Goal: Information Seeking & Learning: Learn about a topic

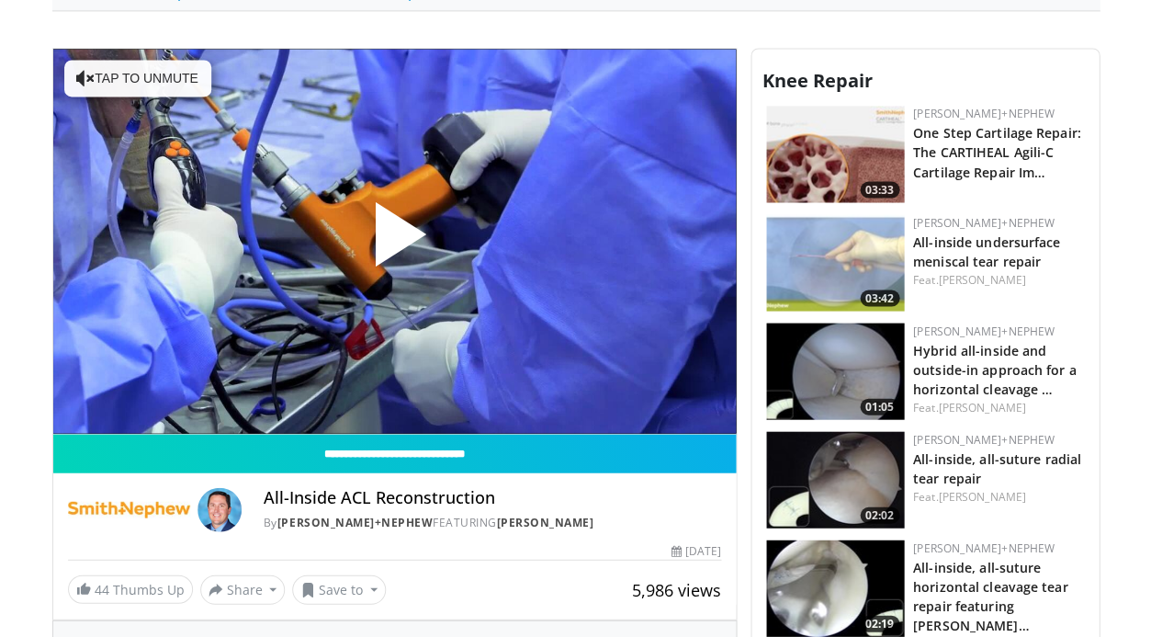
click at [394, 241] on span "Video Player" at bounding box center [394, 241] width 0 height 0
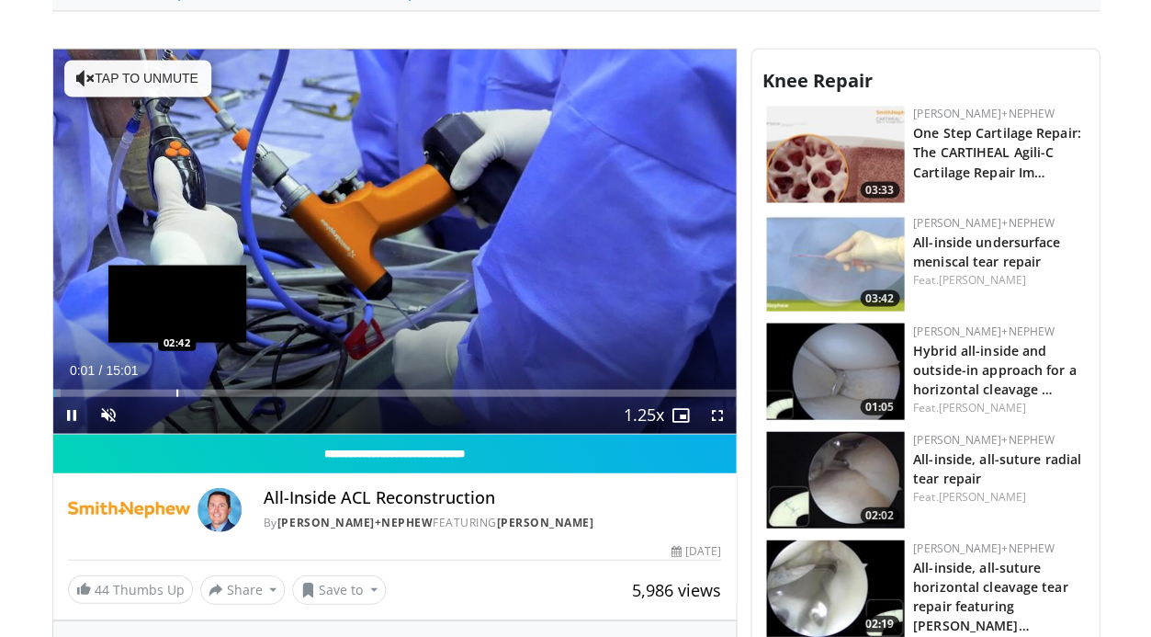
click at [164, 382] on div "Loaded : 1.09% 00:01 02:42" at bounding box center [394, 387] width 683 height 17
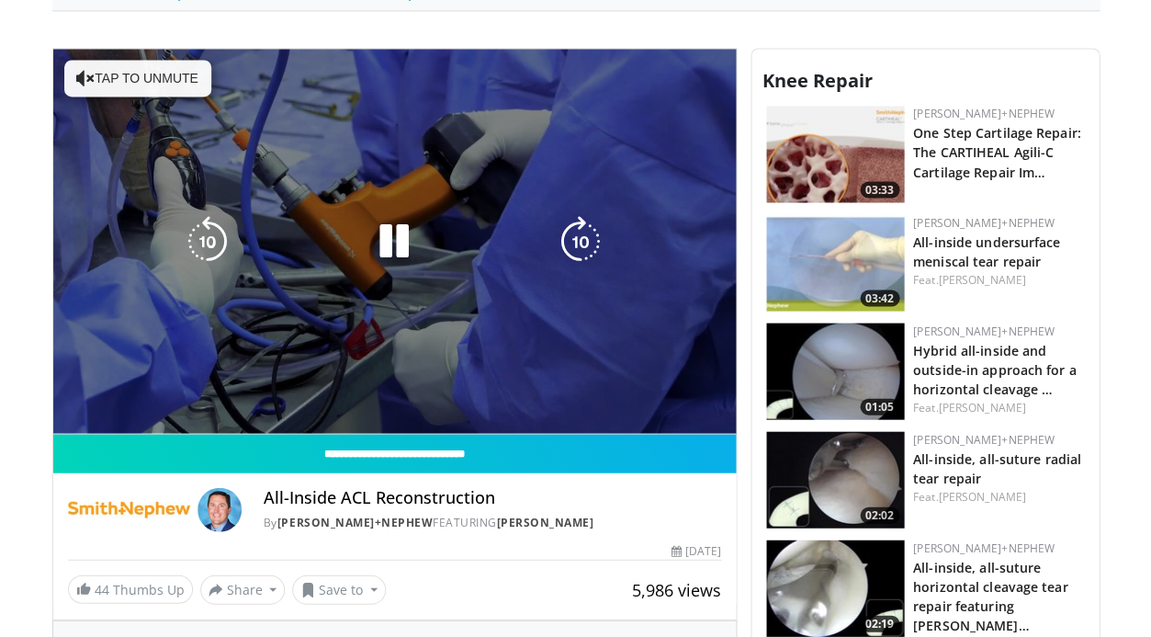
click at [508, 154] on div "10 seconds Tap to unmute" at bounding box center [394, 241] width 683 height 384
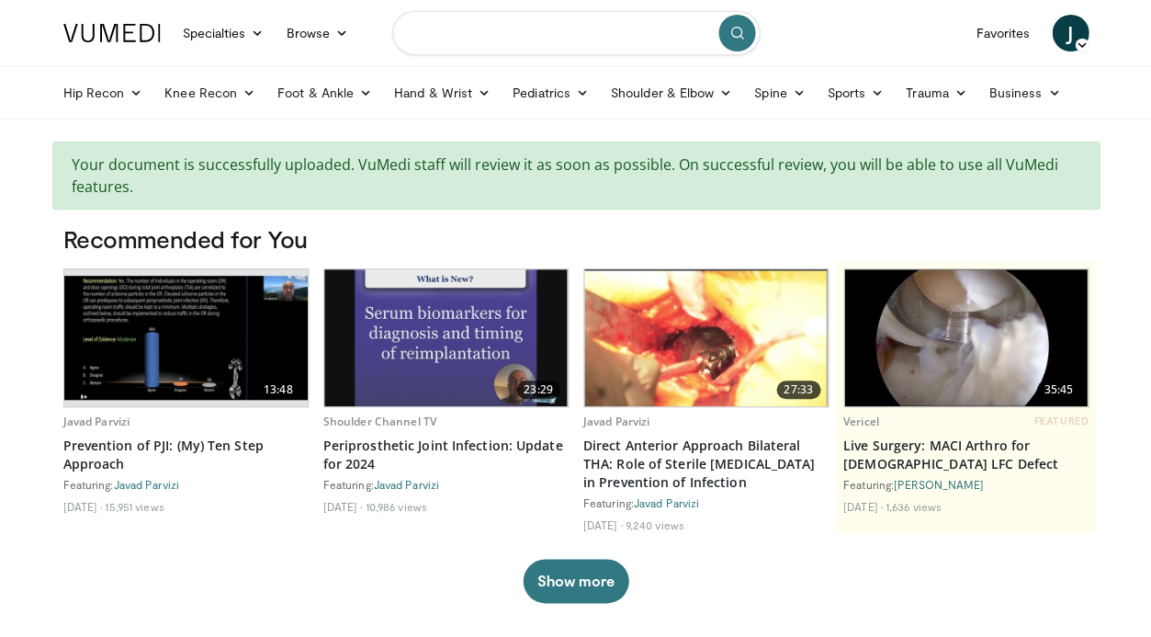
click at [541, 37] on input "Search topics, interventions" at bounding box center [575, 33] width 367 height 44
type input "**********"
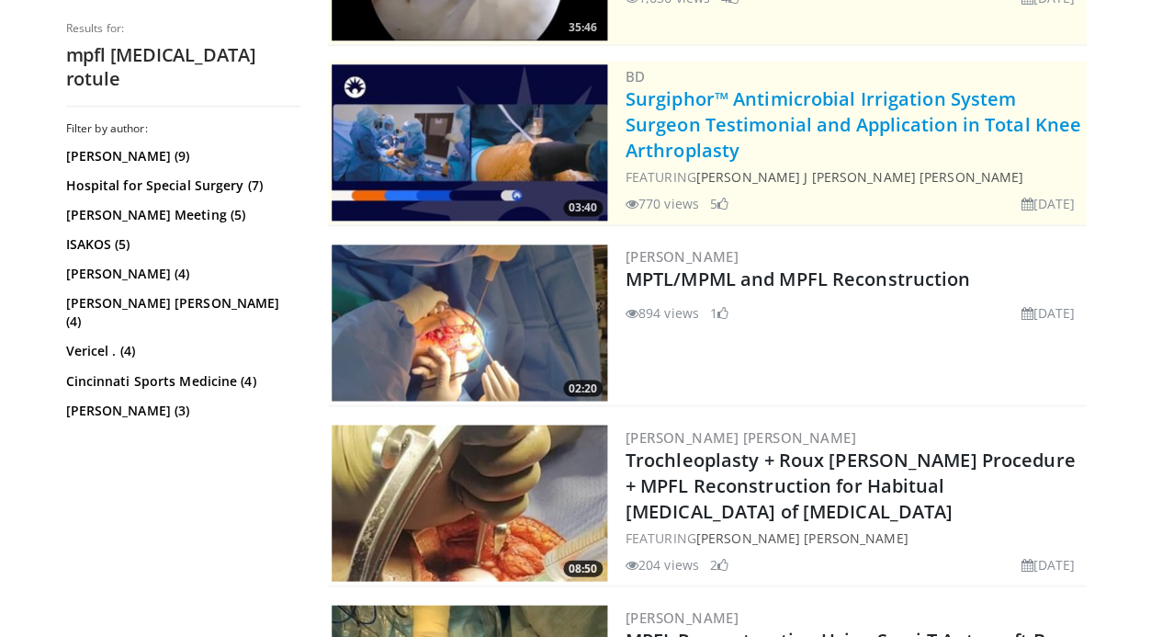
scroll to position [410, 0]
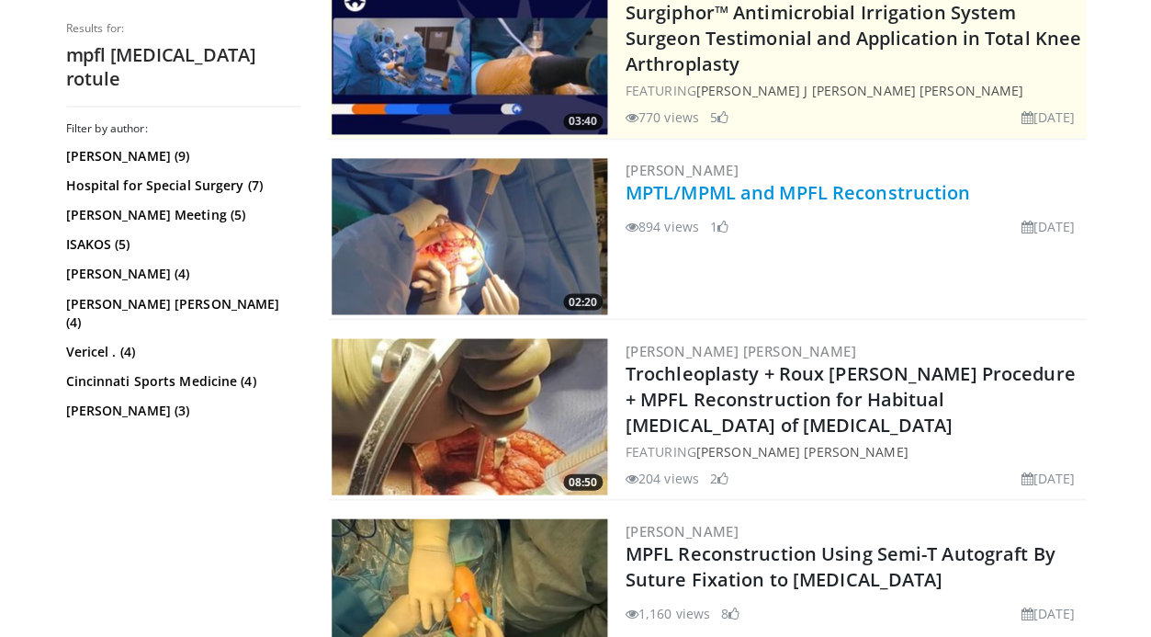
drag, startPoint x: 957, startPoint y: 226, endPoint x: 933, endPoint y: 179, distance: 52.6
click at [933, 179] on div "Samo Novak MPTL/MPML and MPFL Reconstruction 894 views April 4, 2024 1" at bounding box center [854, 236] width 457 height 156
click at [858, 279] on div "Samo Novak MPTL/MPML and MPFL Reconstruction 894 views April 4, 2024 1" at bounding box center [854, 236] width 457 height 156
drag, startPoint x: 783, startPoint y: 212, endPoint x: 783, endPoint y: 189, distance: 23.0
click at [783, 189] on div "Samo Novak MPTL/MPML and MPFL Reconstruction 894 views April 4, 2024 1" at bounding box center [854, 236] width 457 height 156
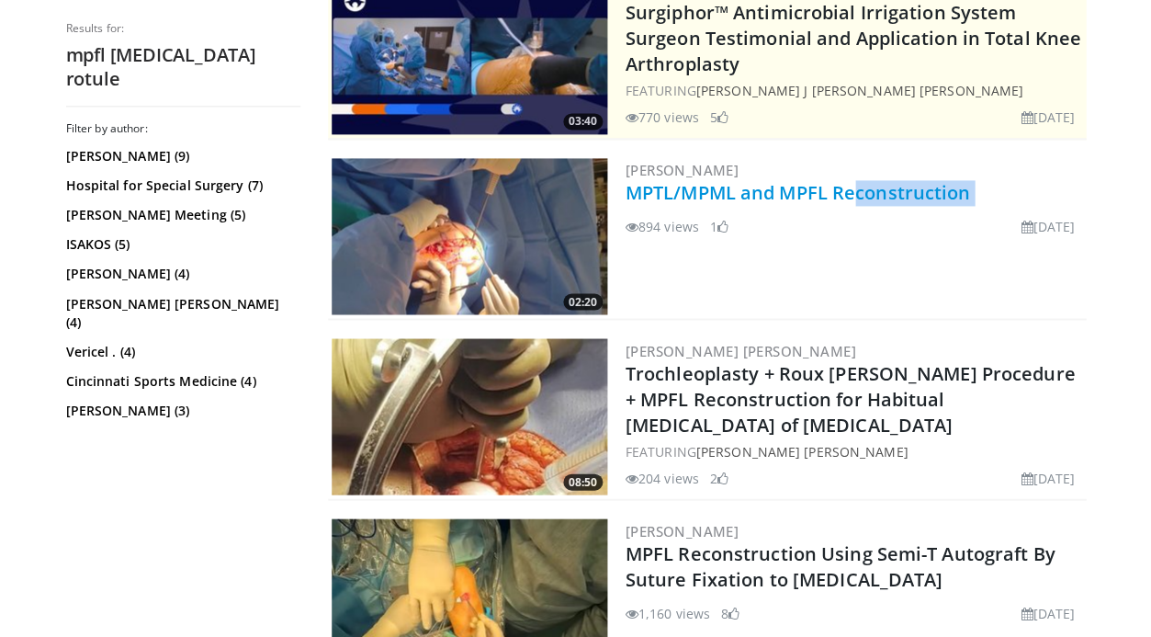
copy div "MPFL Reconstruction"
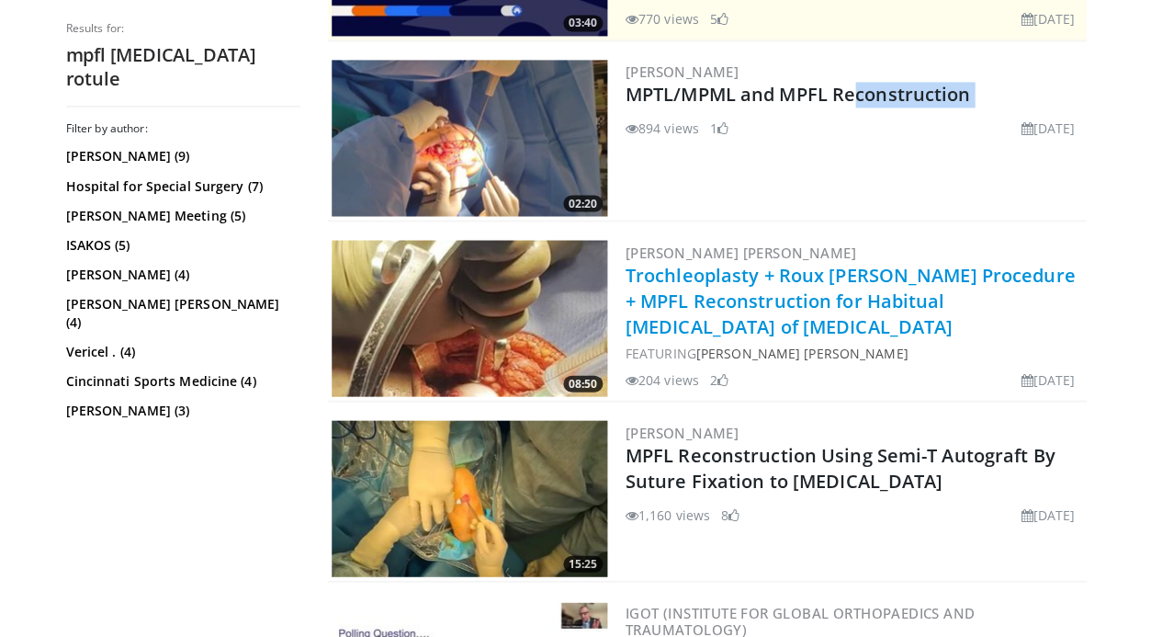
scroll to position [452, 0]
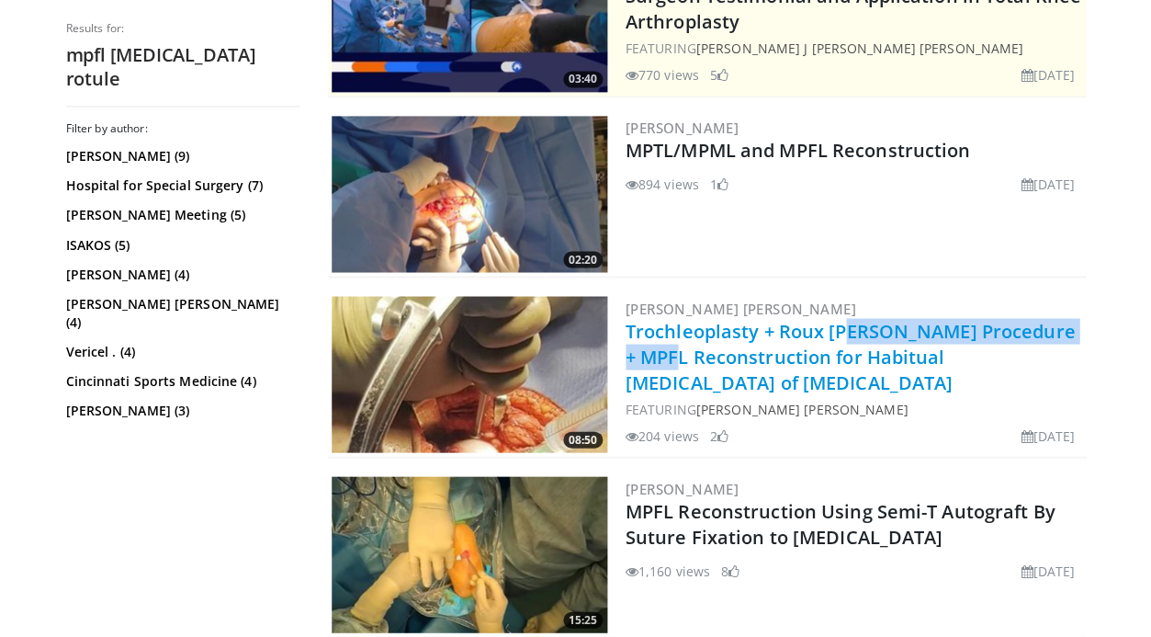
drag, startPoint x: 1050, startPoint y: 318, endPoint x: 784, endPoint y: 330, distance: 266.7
click at [783, 330] on h2 "Trochleoplasty + Roux Goldthwait Procedure + MPFL Reconstruction for Habitual D…" at bounding box center [854, 356] width 457 height 77
copy link "oux Goldthwait Procedure +"
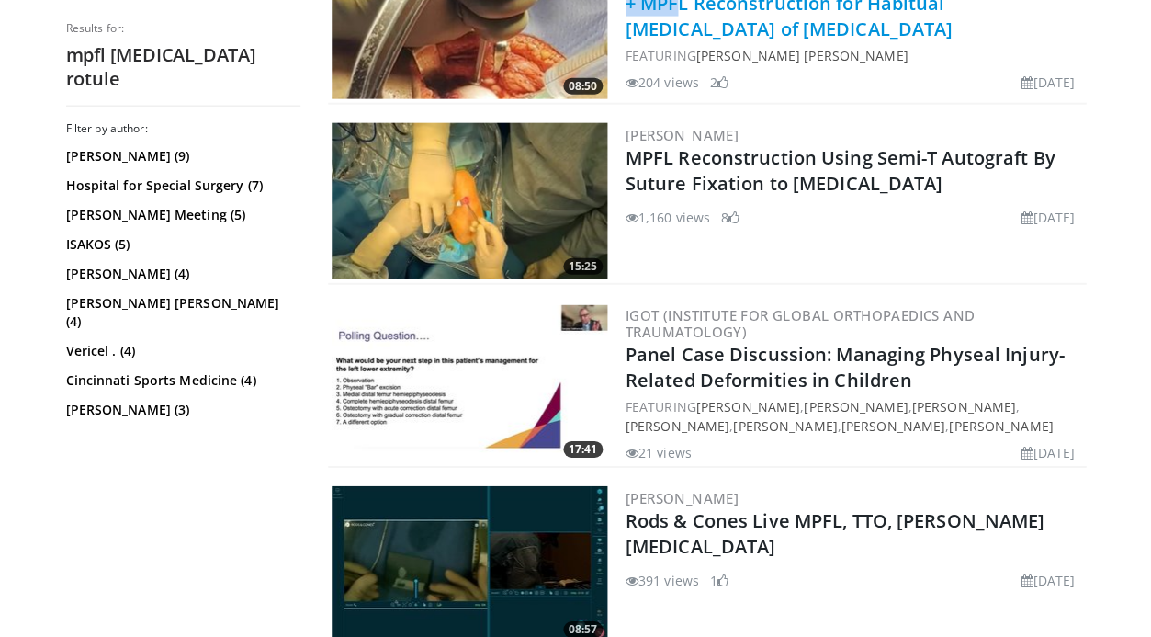
scroll to position [508, 0]
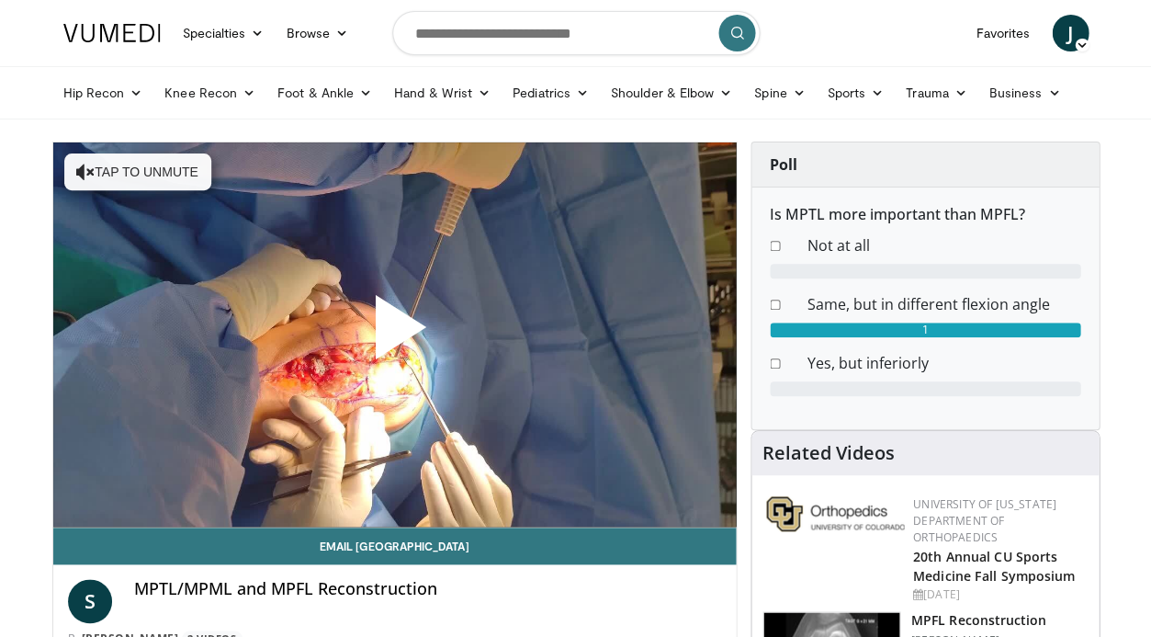
click at [394, 334] on span "Video Player" at bounding box center [394, 334] width 0 height 0
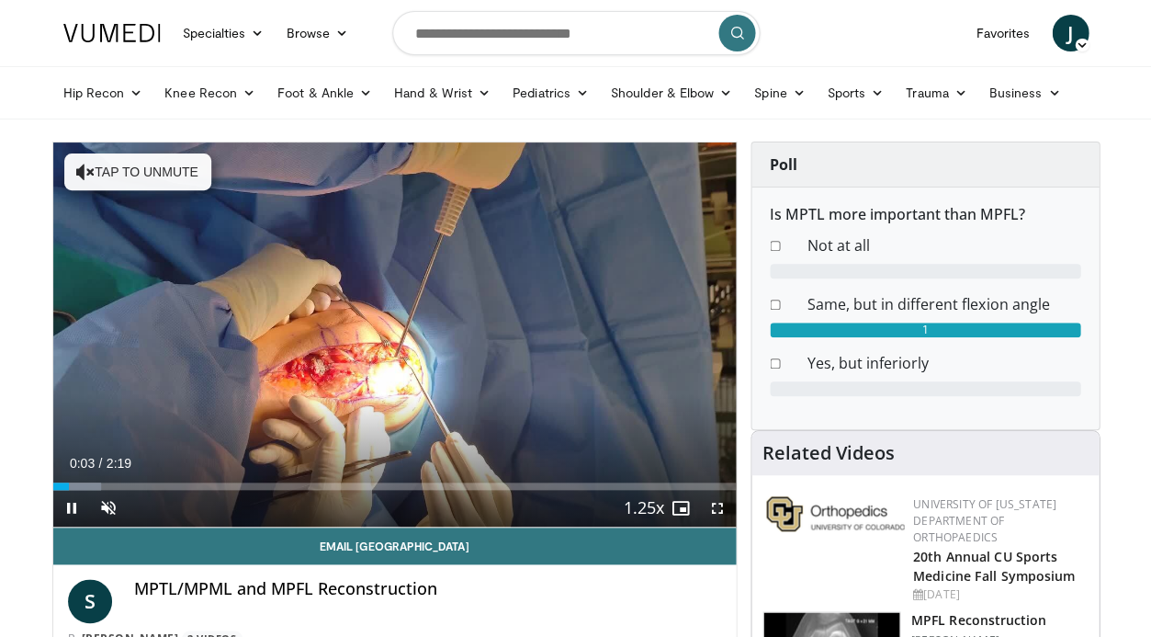
scroll to position [433, 0]
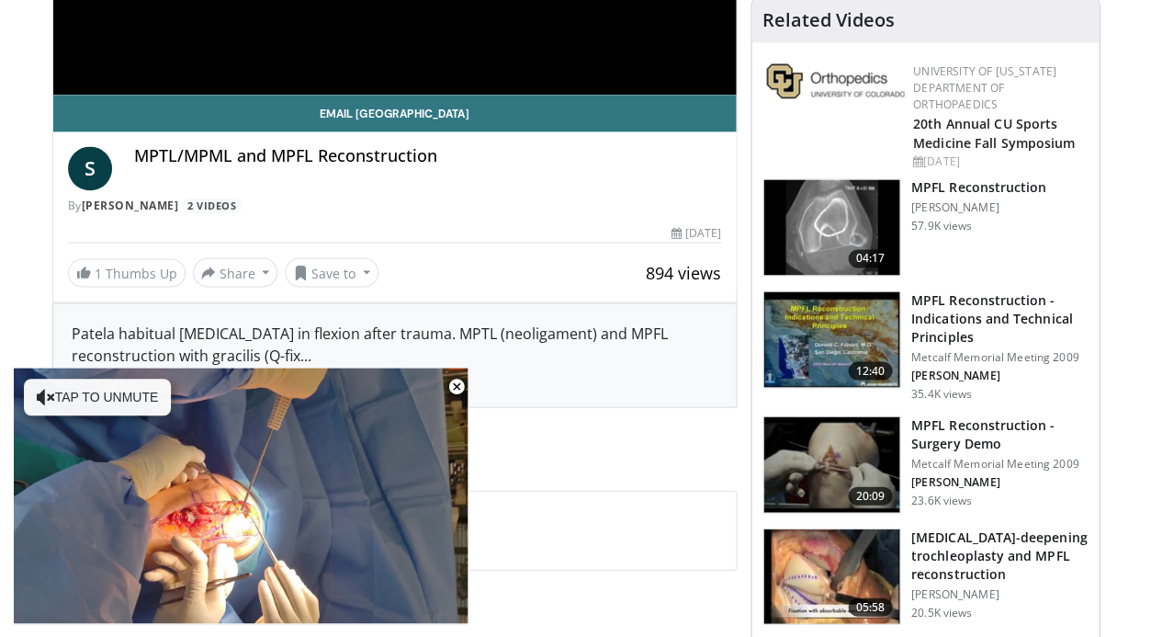
click at [854, 363] on span "12:40" at bounding box center [870, 370] width 44 height 18
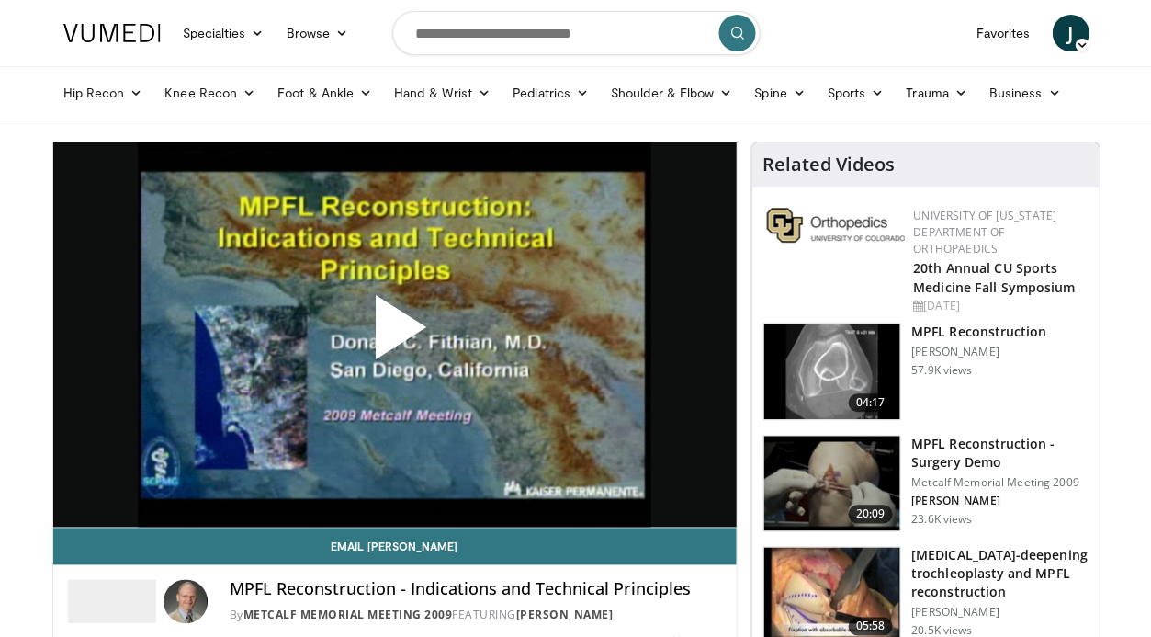
click at [394, 334] on span "Video Player" at bounding box center [394, 334] width 0 height 0
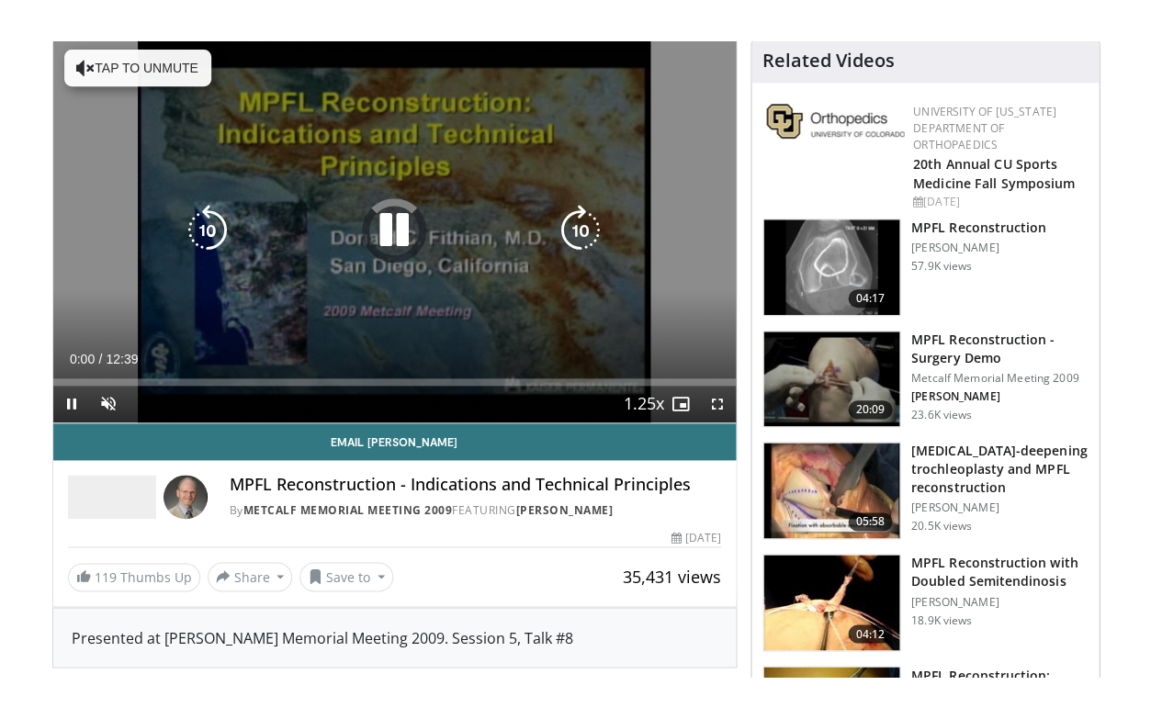
scroll to position [154, 0]
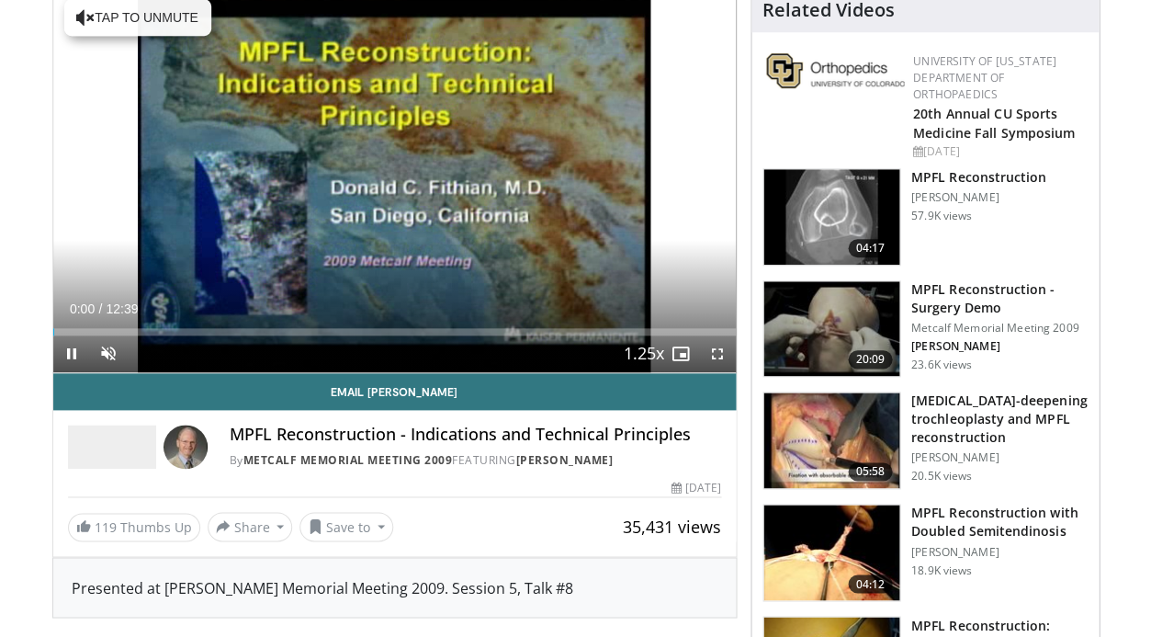
click at [706, 344] on span "Video Player" at bounding box center [717, 353] width 37 height 37
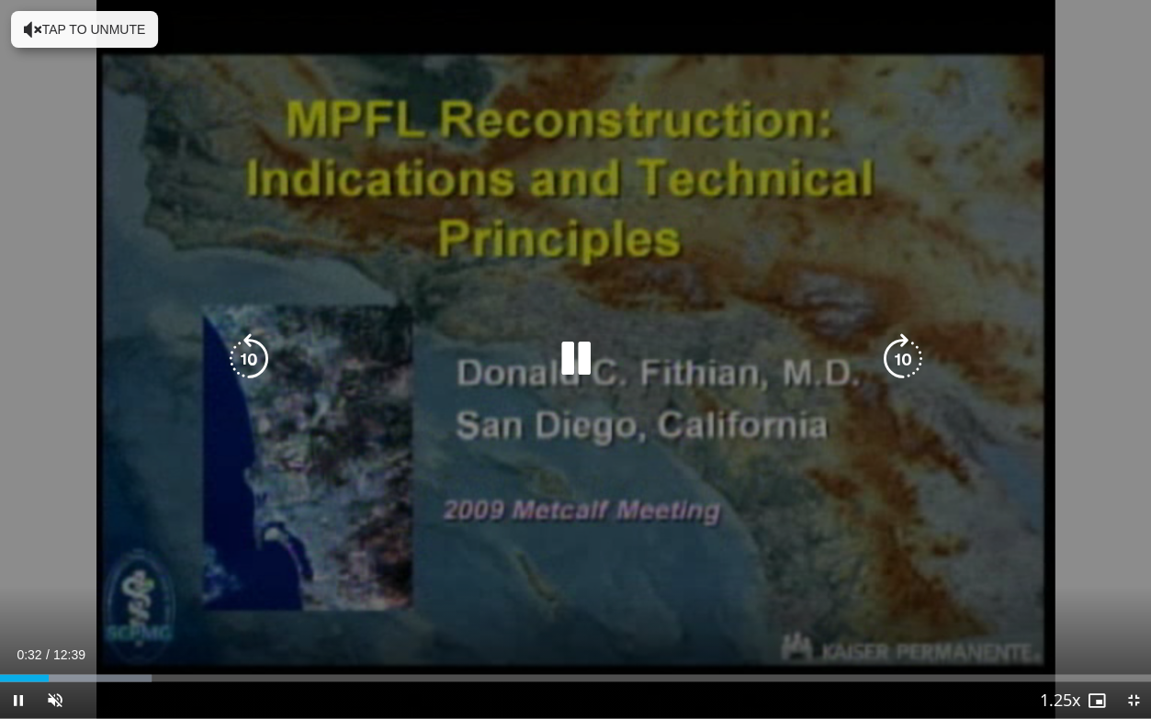
click at [872, 350] on div "Video Player" at bounding box center [576, 359] width 691 height 37
click at [880, 353] on icon "Video Player" at bounding box center [901, 359] width 51 height 51
click at [896, 357] on icon "Video Player" at bounding box center [901, 359] width 51 height 51
click at [898, 356] on icon "Video Player" at bounding box center [901, 359] width 51 height 51
click at [888, 352] on icon "Video Player" at bounding box center [901, 359] width 51 height 51
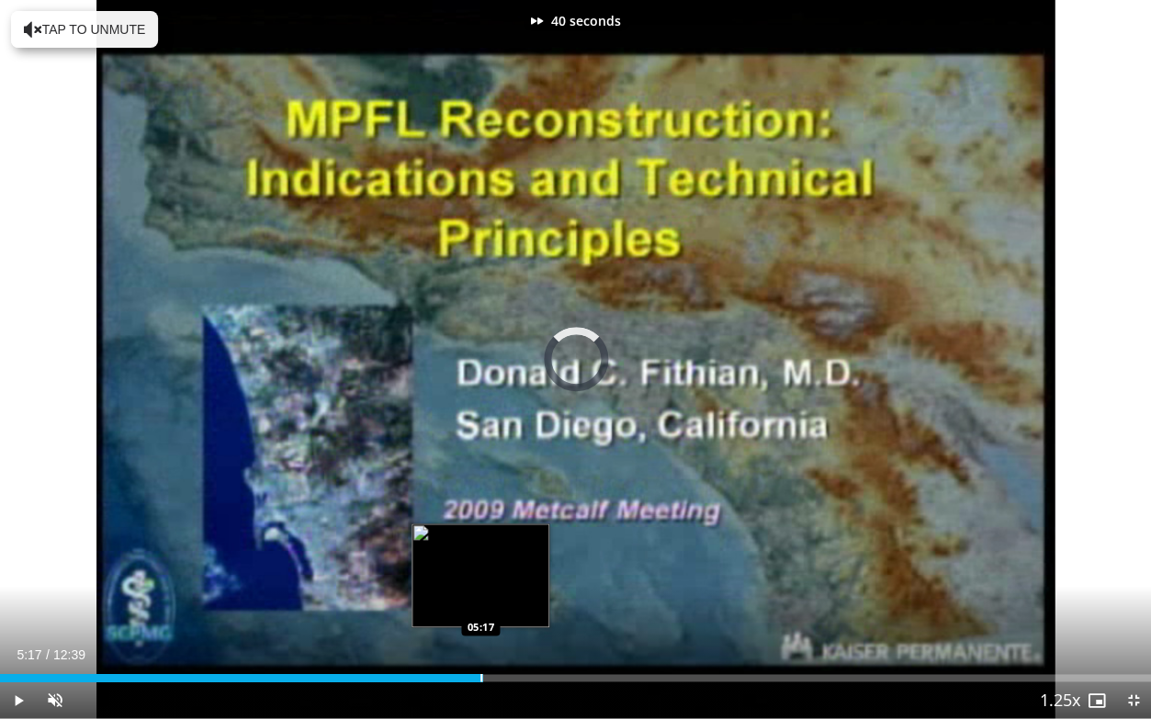
click at [480, 636] on div "Progress Bar" at bounding box center [481, 677] width 2 height 7
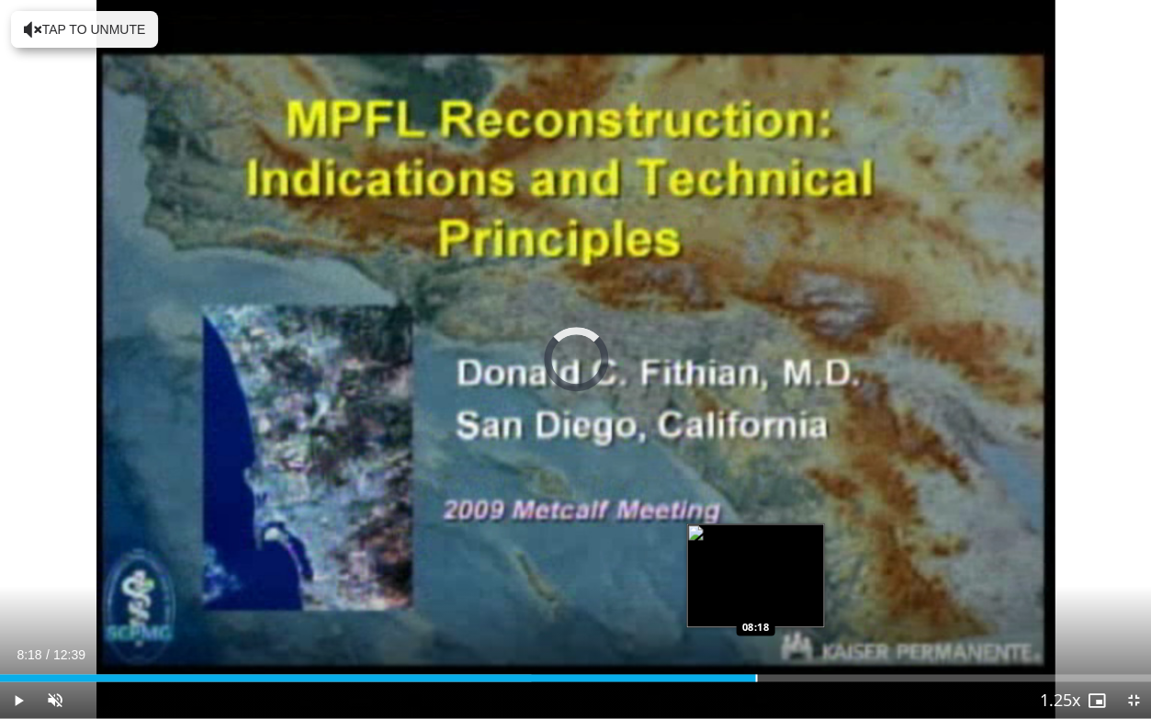
click at [755, 636] on div "Progress Bar" at bounding box center [756, 677] width 2 height 7
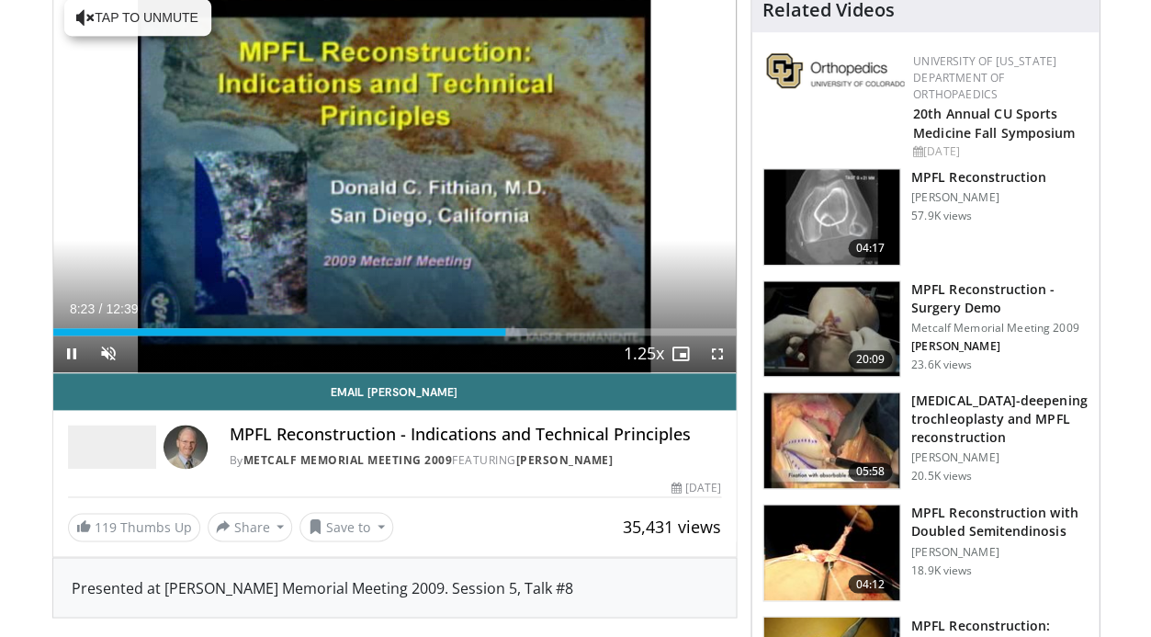
click at [720, 355] on span "Video Player" at bounding box center [717, 353] width 37 height 37
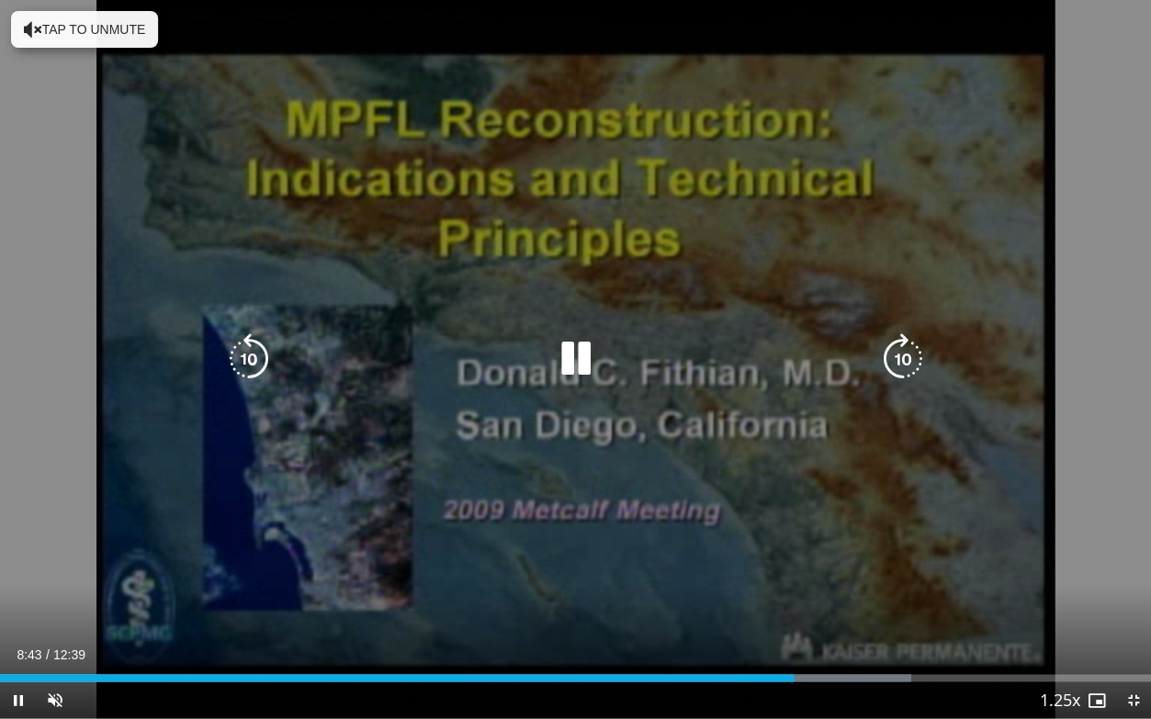
click at [109, 49] on div "40 seconds Tap to unmute" at bounding box center [575, 359] width 1151 height 718
click at [116, 36] on button "Tap to unmute" at bounding box center [84, 29] width 147 height 37
click at [301, 256] on div "40 seconds Tap to unmute" at bounding box center [575, 359] width 1151 height 718
click at [588, 357] on icon "Video Player" at bounding box center [574, 359] width 51 height 51
